Goal: Task Accomplishment & Management: Complete application form

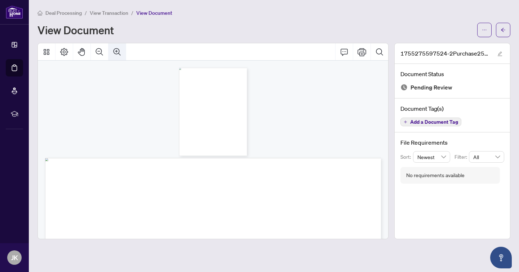
click at [116, 49] on icon "Zoom In" at bounding box center [117, 52] width 9 height 9
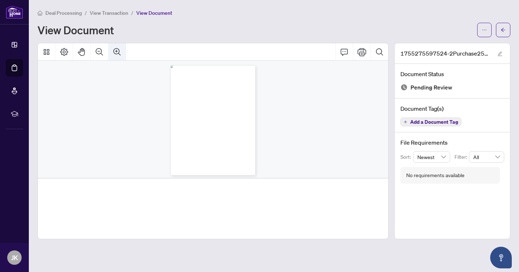
click at [116, 49] on icon "Zoom In" at bounding box center [117, 52] width 9 height 9
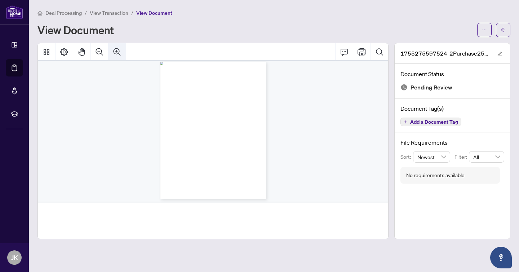
click at [116, 49] on icon "Zoom In" at bounding box center [117, 52] width 9 height 9
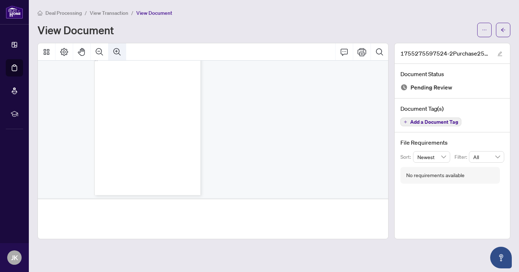
click at [116, 49] on icon "Zoom In" at bounding box center [117, 52] width 9 height 9
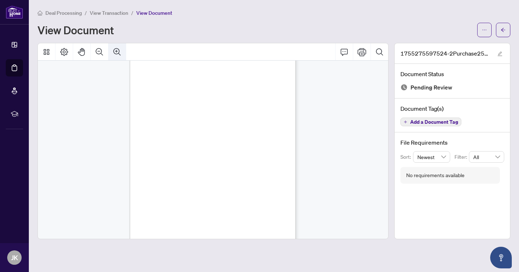
click at [116, 49] on icon "Zoom In" at bounding box center [117, 52] width 9 height 9
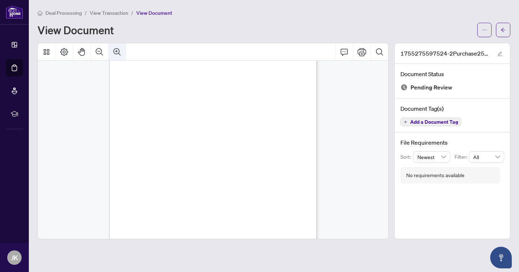
click at [116, 49] on icon "Zoom In" at bounding box center [117, 52] width 9 height 9
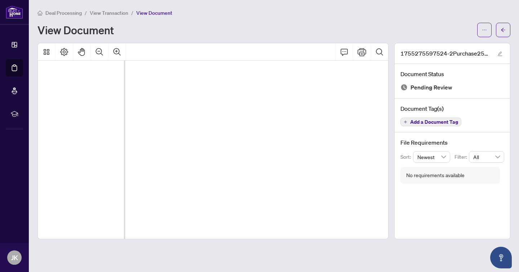
scroll to position [761, 473]
click at [97, 50] on icon "Zoom Out" at bounding box center [99, 52] width 9 height 9
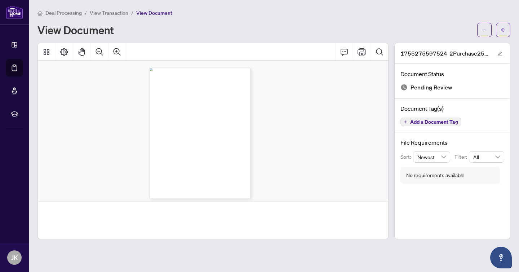
scroll to position [0, 79]
click at [101, 12] on span "View Transaction" at bounding box center [109, 13] width 39 height 6
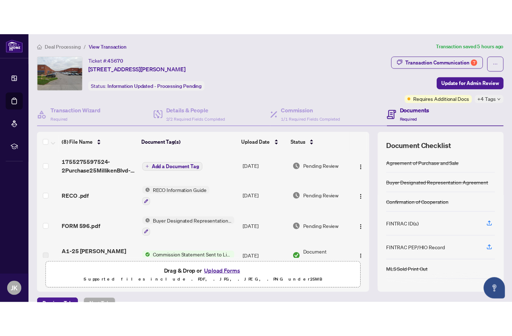
scroll to position [25, 0]
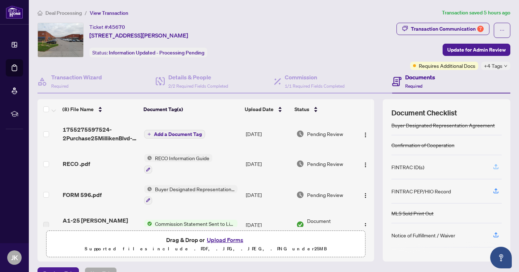
click at [494, 166] on icon "button" at bounding box center [496, 166] width 6 height 6
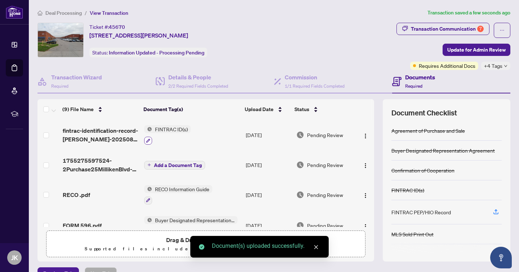
click at [148, 139] on icon "button" at bounding box center [148, 140] width 4 height 4
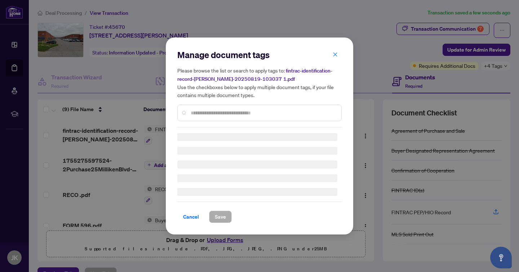
click at [197, 112] on input "text" at bounding box center [263, 113] width 145 height 8
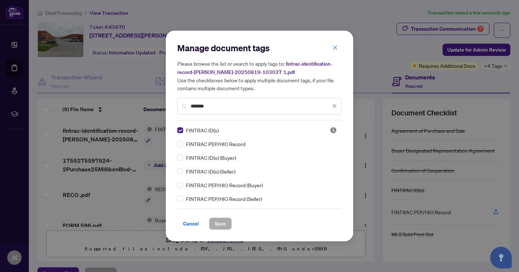
type input "*******"
click at [217, 224] on span "Save" at bounding box center [220, 224] width 11 height 12
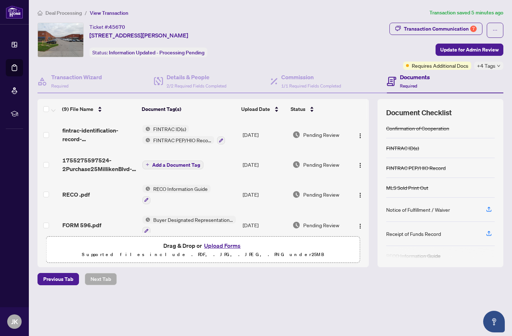
scroll to position [48, 0]
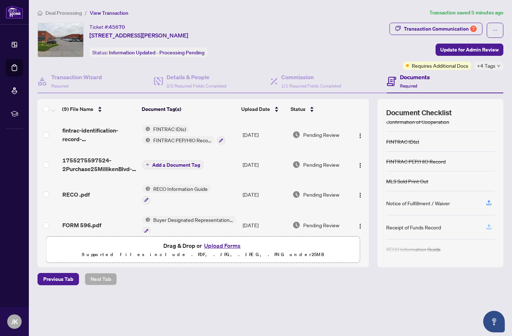
click at [486, 226] on icon "button" at bounding box center [488, 227] width 6 height 6
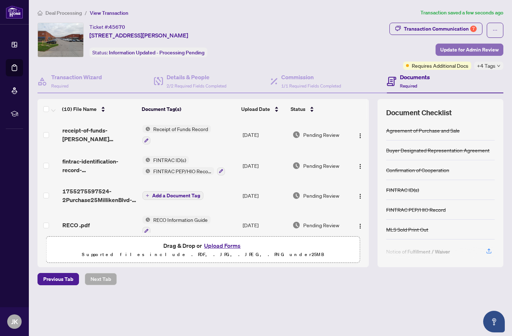
click at [464, 48] on span "Update for Admin Review" at bounding box center [469, 50] width 58 height 12
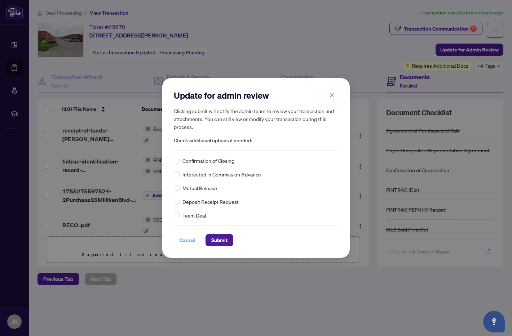
click at [195, 238] on span "Cancel" at bounding box center [187, 241] width 16 height 12
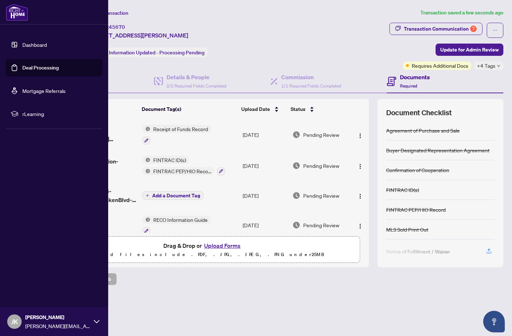
click at [0, 68] on ul "Dashboard Deal Processing Mortgage Referrals rLearning" at bounding box center [54, 79] width 108 height 98
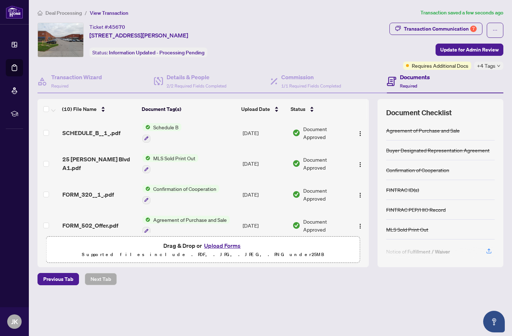
scroll to position [191, 0]
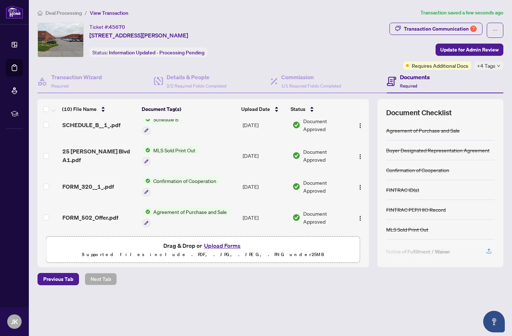
click at [227, 248] on button "Upload Forms" at bounding box center [222, 245] width 41 height 9
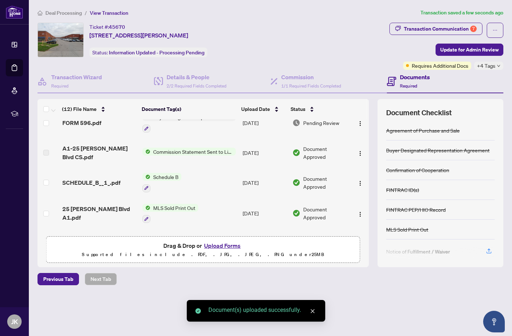
scroll to position [249, 0]
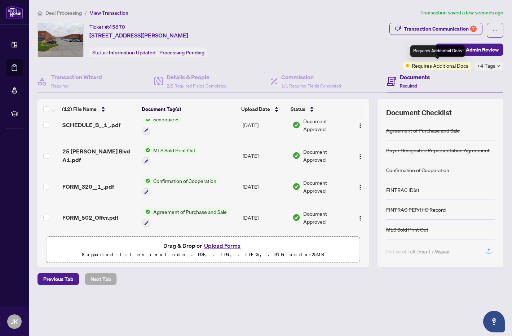
click at [451, 54] on div "Requires Additional Docs" at bounding box center [437, 51] width 54 height 12
click at [468, 50] on span "Update for Admin Review" at bounding box center [469, 50] width 58 height 12
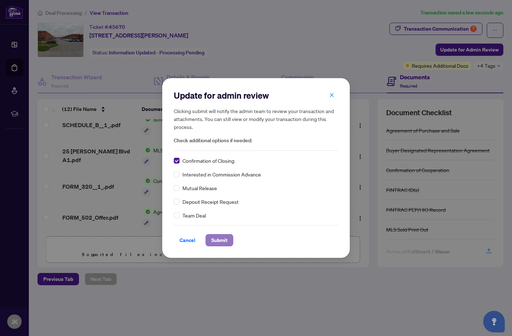
click at [225, 241] on span "Submit" at bounding box center [219, 241] width 16 height 12
